Goal: Answer question/provide support: Share knowledge or assist other users

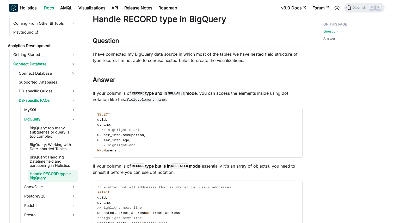
scroll to position [25, 0]
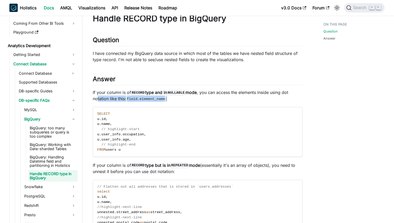
drag, startPoint x: 98, startPoint y: 99, endPoint x: 154, endPoint y: 103, distance: 56.9
click at [154, 103] on div "Handle RECORD type in BigQuery Question ​ I have connected my BigQuery data sou…" at bounding box center [198, 151] width 210 height 277
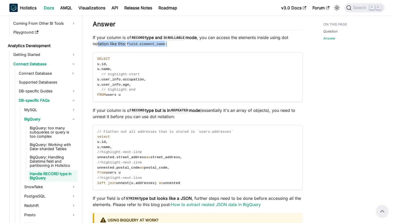
scroll to position [80, 0]
click at [121, 185] on span "unnest" at bounding box center [122, 183] width 13 height 4
copy span "unnest"
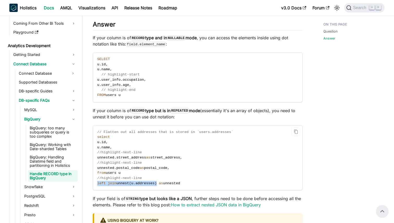
drag, startPoint x: 98, startPoint y: 183, endPoint x: 158, endPoint y: 183, distance: 60.4
click at [158, 183] on span "left join unnest ( u . addresses ) as unnested" at bounding box center [138, 183] width 83 height 4
copy span "left join unnest ( u . addresses )"
